Goal: Submit feedback/report problem

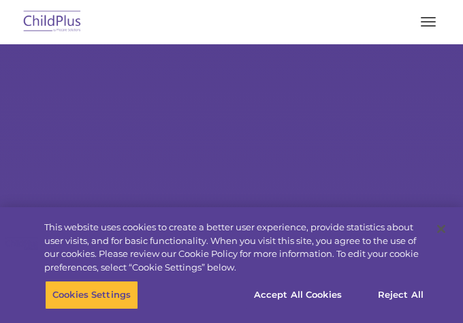
select select "MEDIUM"
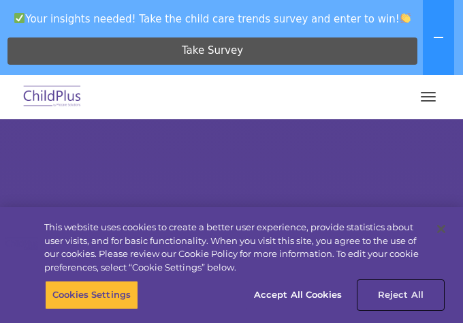
click at [402, 290] on button "Reject All" at bounding box center [400, 295] width 85 height 29
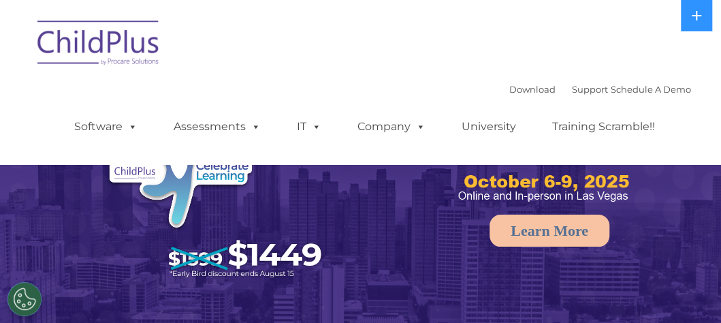
select select "MEDIUM"
